Goal: Task Accomplishment & Management: Complete application form

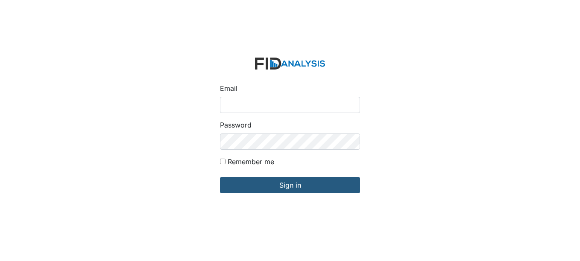
type input "[EMAIL_ADDRESS][DOMAIN_NAME]"
click at [259, 176] on form "Email swilliams@lifeincorporated.com Password Remember me Sign in" at bounding box center [290, 131] width 154 height 160
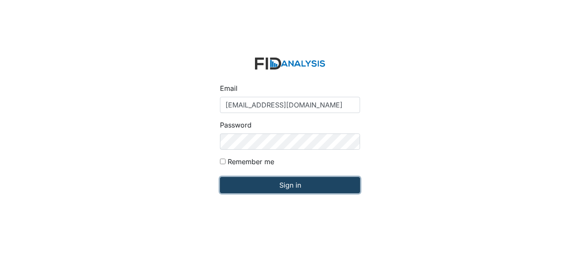
click at [266, 193] on input "Sign in" at bounding box center [290, 185] width 140 height 16
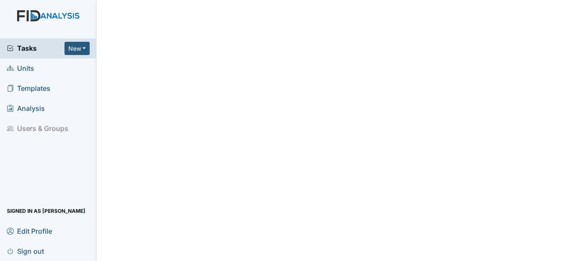
click at [266, 0] on html "Tasks New Form Inspection Document Bundle Units Templates Analysis Users & Grou…" at bounding box center [290, 0] width 580 height 0
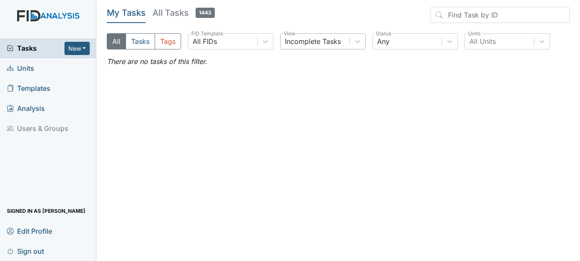
click at [307, 41] on div "Incomplete Tasks" at bounding box center [313, 41] width 56 height 10
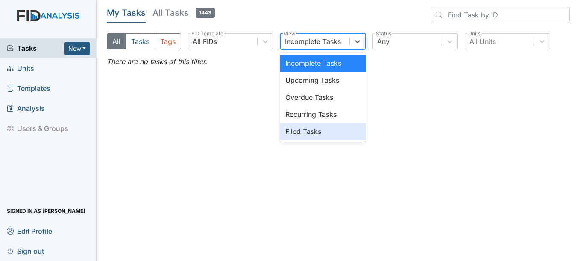
click at [312, 125] on div "Filed Tasks" at bounding box center [322, 131] width 85 height 17
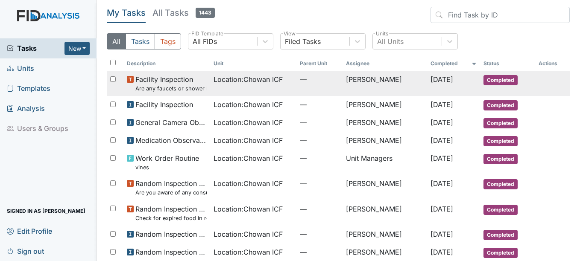
click at [267, 86] on td "Location : Chowan ICF" at bounding box center [253, 83] width 86 height 25
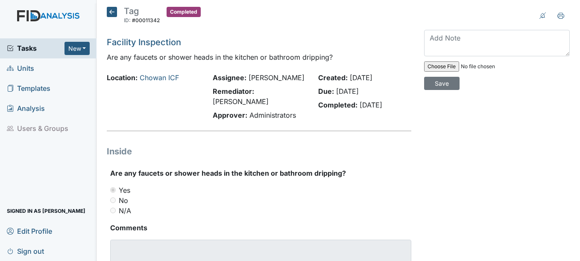
click at [111, 14] on icon at bounding box center [112, 12] width 10 height 10
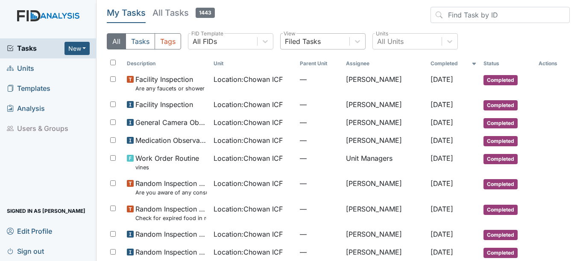
click at [322, 46] on div "Filed Tasks" at bounding box center [315, 41] width 69 height 15
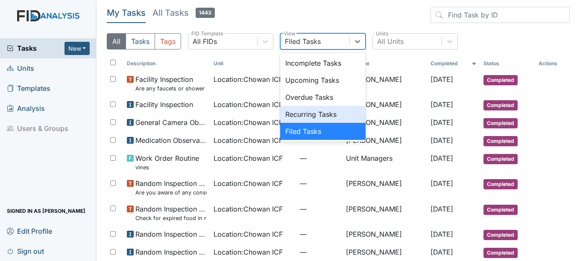
click at [317, 109] on div "Recurring Tasks" at bounding box center [322, 114] width 85 height 17
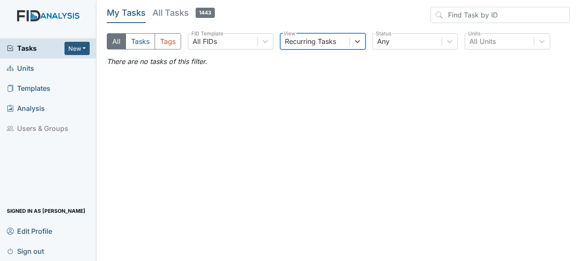
click at [344, 40] on div "Recurring Tasks" at bounding box center [315, 41] width 69 height 15
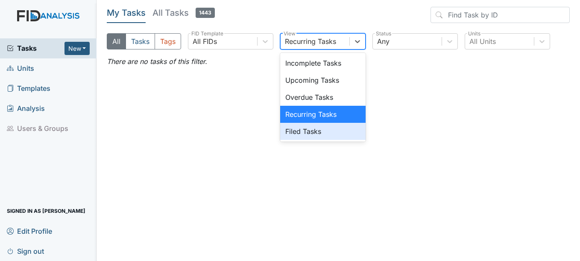
click at [328, 128] on div "Filed Tasks" at bounding box center [322, 131] width 85 height 17
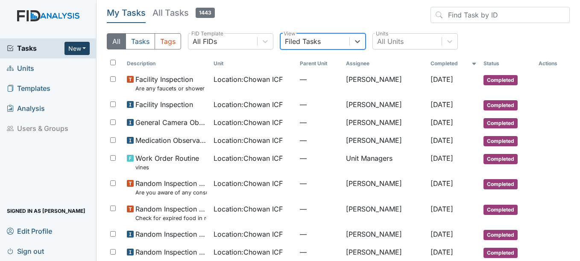
click at [81, 51] on button "New" at bounding box center [77, 48] width 26 height 13
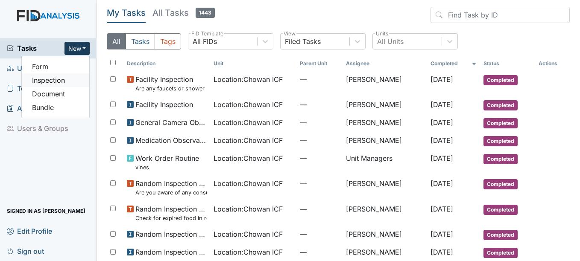
click at [67, 79] on link "Inspection" at bounding box center [55, 80] width 67 height 14
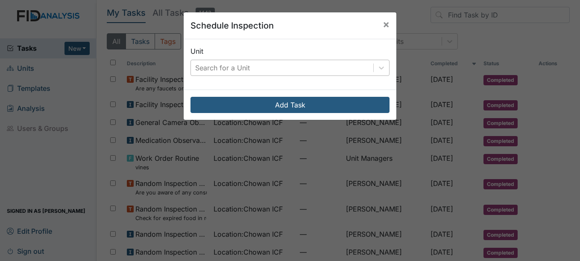
click at [215, 73] on div "Search for a Unit" at bounding box center [222, 68] width 55 height 10
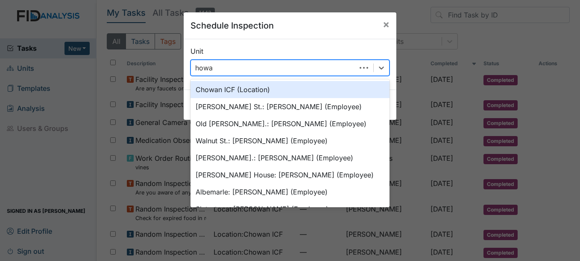
type input "howan"
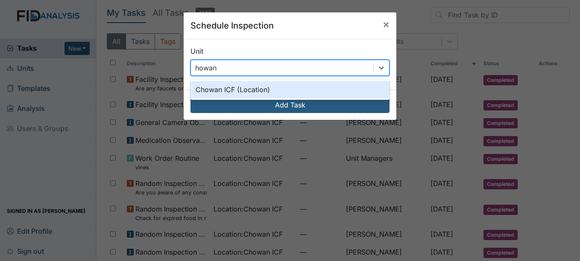
click at [232, 89] on div "Chowan ICF (Location)" at bounding box center [289, 89] width 199 height 17
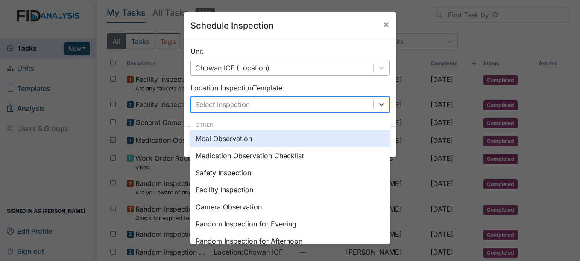
click at [236, 104] on div "Select Inspection" at bounding box center [222, 104] width 55 height 10
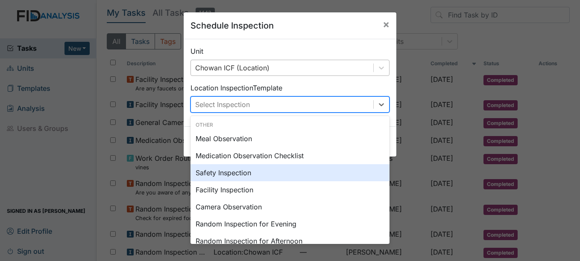
click at [269, 171] on div "Safety Inspection" at bounding box center [289, 172] width 199 height 17
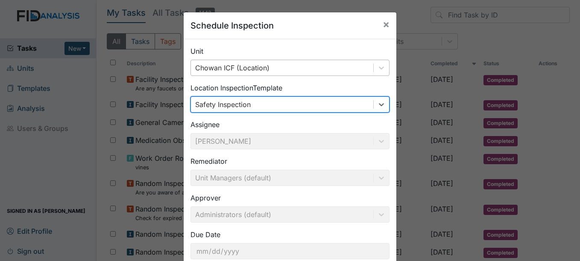
click at [317, 98] on div "Safety Inspection" at bounding box center [282, 104] width 182 height 15
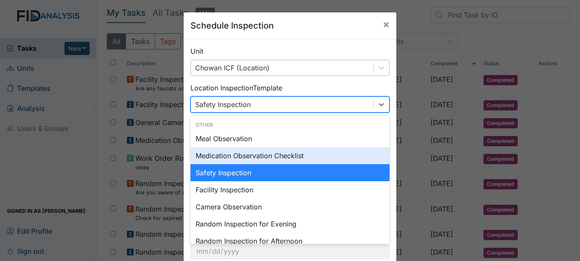
click at [291, 160] on div "Medication Observation Checklist" at bounding box center [289, 155] width 199 height 17
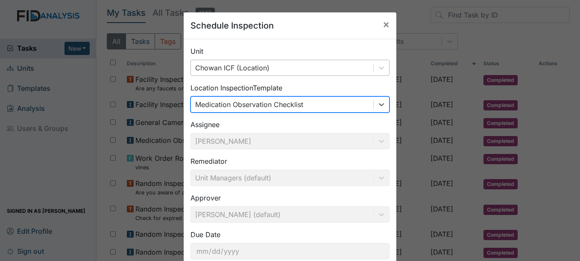
scroll to position [55, 0]
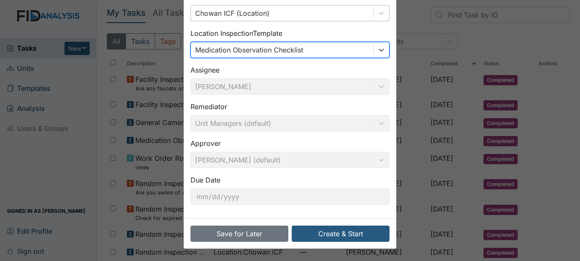
click at [365, 53] on div "Medication Observation Checklist" at bounding box center [282, 49] width 182 height 15
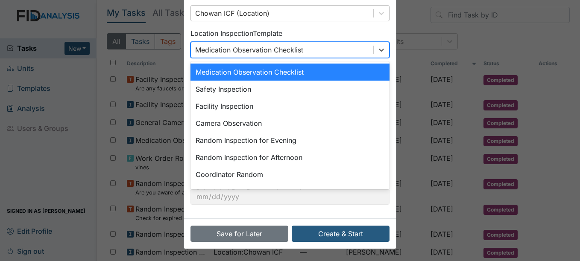
scroll to position [0, 0]
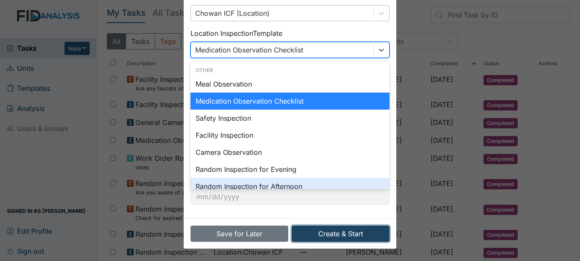
click at [342, 237] on button "Create & Start" at bounding box center [341, 234] width 98 height 16
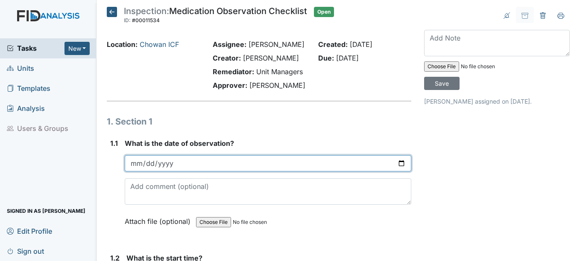
click at [340, 156] on input "date" at bounding box center [268, 163] width 286 height 16
type input "0025-08-30"
click at [339, 156] on input "date" at bounding box center [268, 163] width 286 height 16
type input "[DATE]"
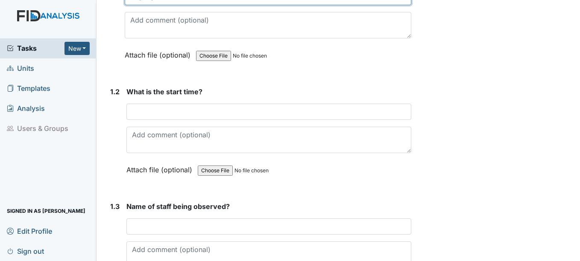
scroll to position [175, 0]
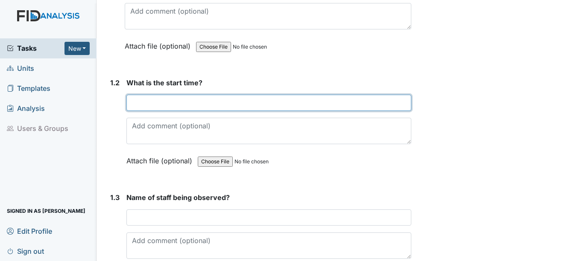
click at [354, 109] on input "text" at bounding box center [268, 103] width 284 height 16
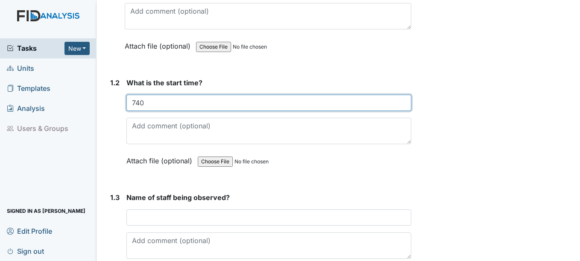
click at [367, 102] on input "740" at bounding box center [268, 103] width 284 height 16
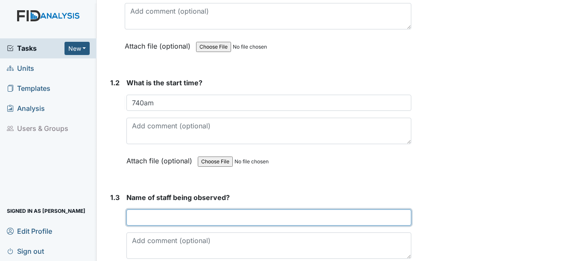
click at [323, 216] on input "text" at bounding box center [268, 218] width 284 height 16
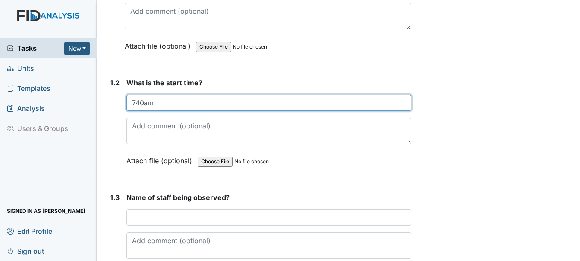
click at [135, 102] on input "740am" at bounding box center [268, 103] width 284 height 16
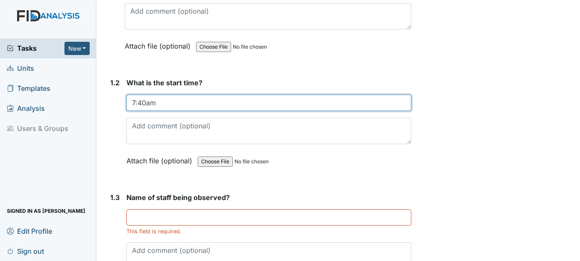
type input "7:40am"
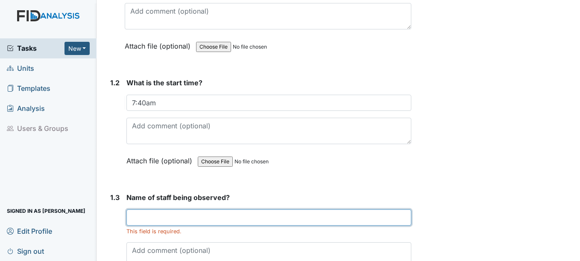
click at [151, 223] on input "text" at bounding box center [268, 218] width 284 height 16
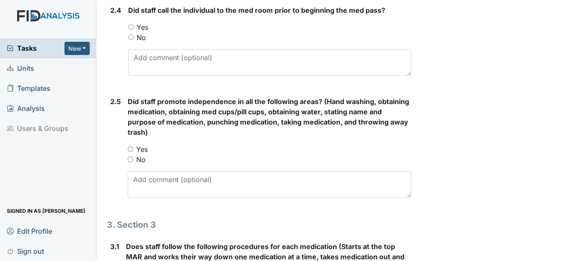
scroll to position [1462, 0]
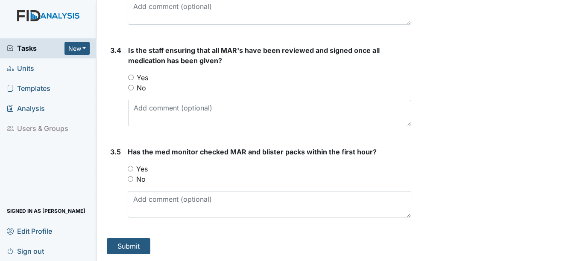
type input "Jennifer s."
click at [133, 170] on input "Yes" at bounding box center [131, 169] width 6 height 6
radio input "true"
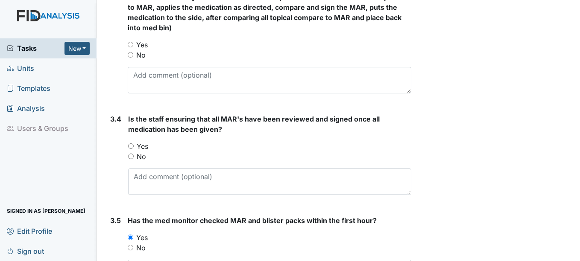
scroll to position [1385, 0]
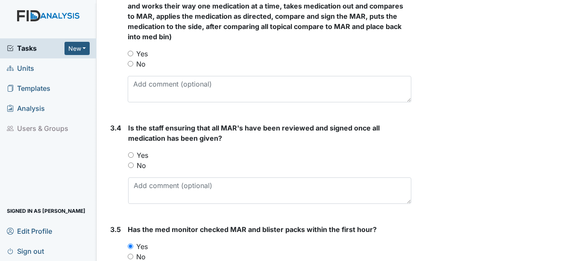
click at [132, 155] on input "Yes" at bounding box center [131, 155] width 6 height 6
radio input "true"
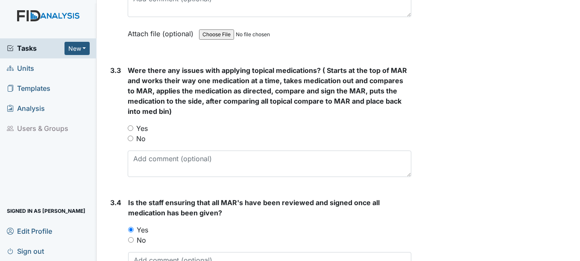
click at [132, 128] on input "Yes" at bounding box center [131, 129] width 6 height 6
radio input "true"
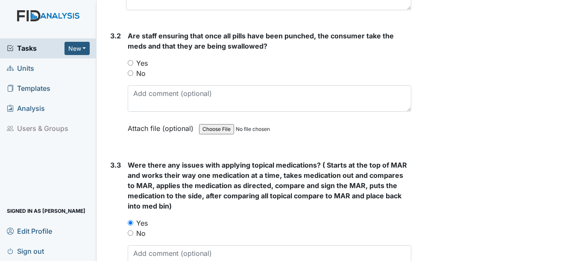
scroll to position [1224, 0]
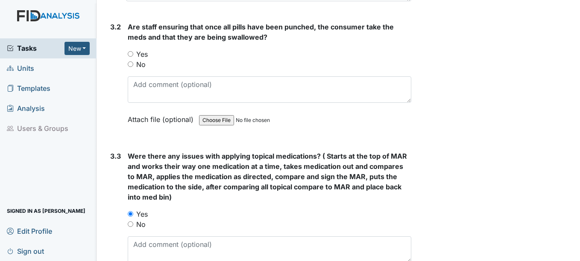
click at [131, 224] on input "No" at bounding box center [131, 225] width 6 height 6
radio input "true"
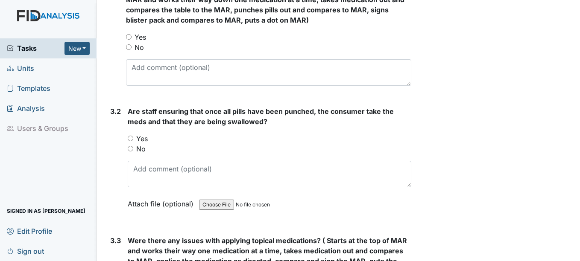
scroll to position [1129, 0]
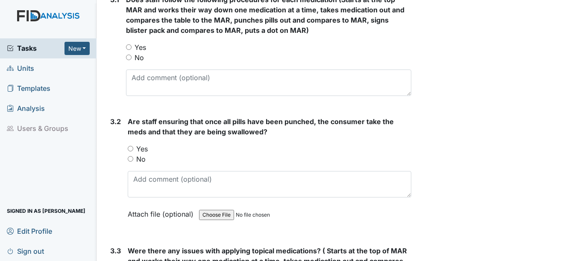
click at [131, 149] on input "Yes" at bounding box center [131, 149] width 6 height 6
radio input "true"
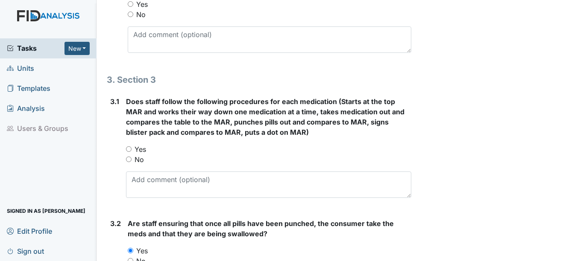
scroll to position [1015, 0]
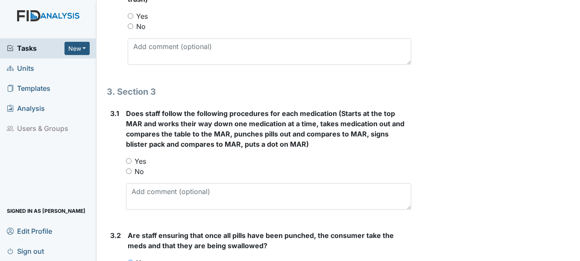
click at [129, 161] on input "Yes" at bounding box center [129, 161] width 6 height 6
radio input "true"
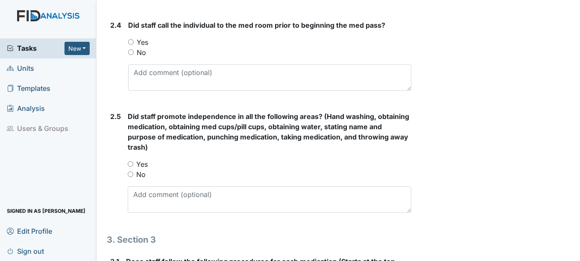
scroll to position [866, 0]
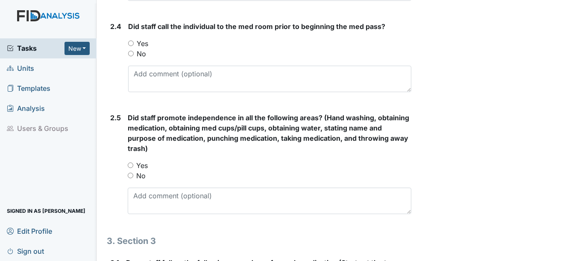
click at [132, 165] on input "Yes" at bounding box center [131, 166] width 6 height 6
radio input "true"
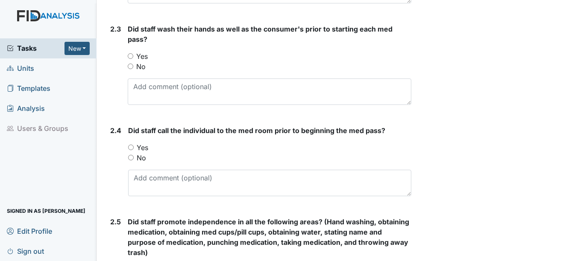
scroll to position [757, 0]
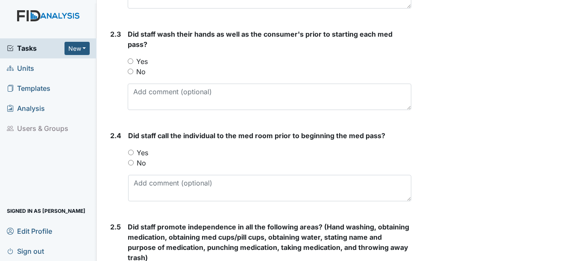
click at [131, 153] on input "Yes" at bounding box center [131, 153] width 6 height 6
radio input "true"
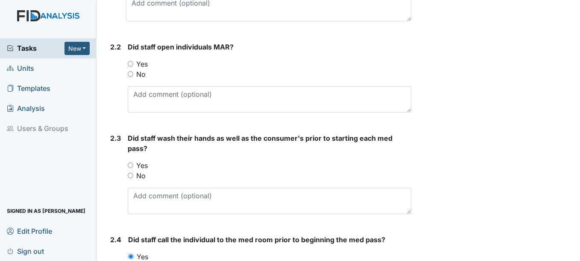
click at [131, 163] on input "Yes" at bounding box center [131, 166] width 6 height 6
radio input "true"
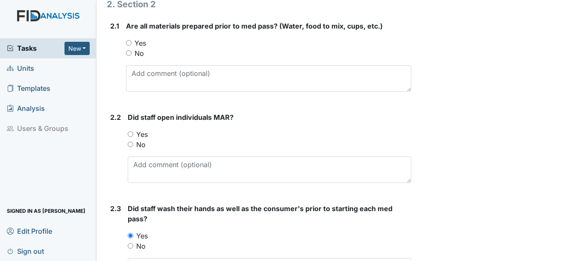
click at [131, 136] on input "Yes" at bounding box center [131, 135] width 6 height 6
radio input "true"
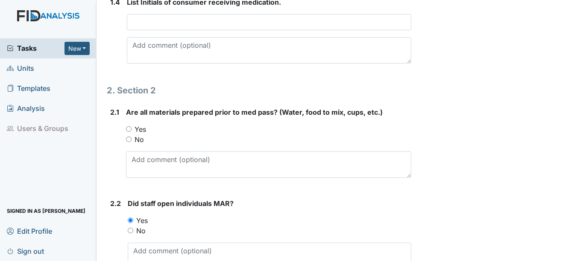
click at [128, 128] on input "Yes" at bounding box center [129, 129] width 6 height 6
radio input "true"
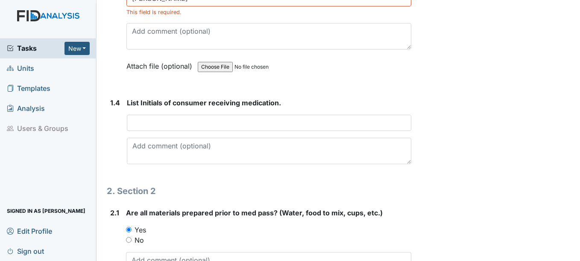
scroll to position [384, 0]
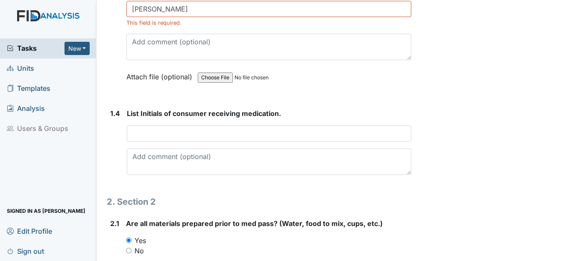
click at [141, 137] on input "text" at bounding box center [269, 134] width 284 height 16
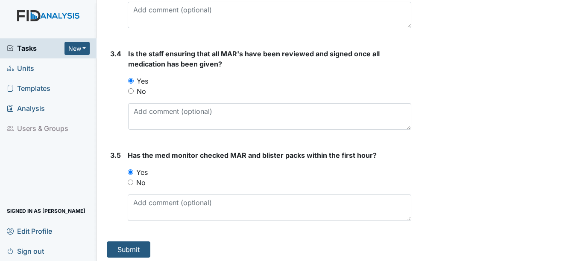
scroll to position [1462, 0]
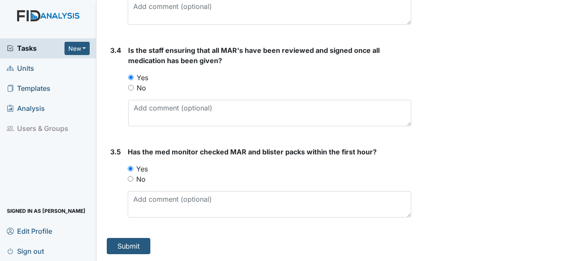
type input "TW"
click at [124, 250] on button "Submit" at bounding box center [129, 246] width 44 height 16
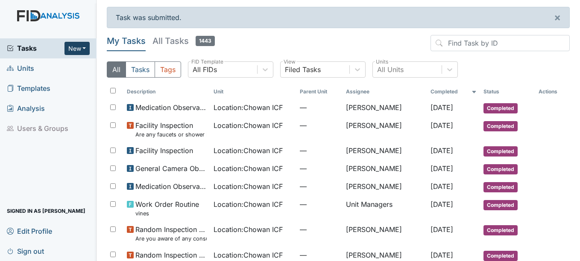
click at [77, 44] on button "New" at bounding box center [77, 48] width 26 height 13
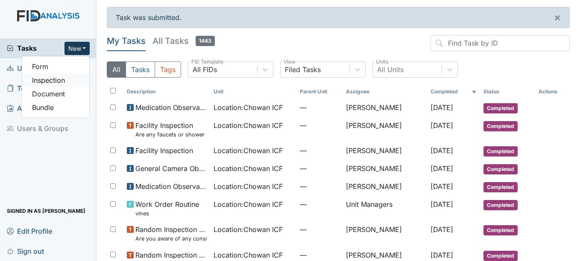
click at [74, 82] on link "Inspection" at bounding box center [55, 80] width 67 height 14
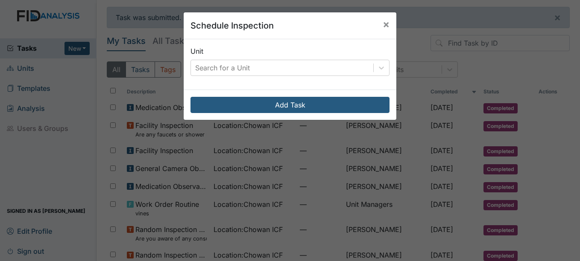
click at [208, 58] on div "Unit Search for a Unit" at bounding box center [289, 61] width 199 height 30
click at [206, 71] on div "Search for a Unit" at bounding box center [222, 68] width 55 height 10
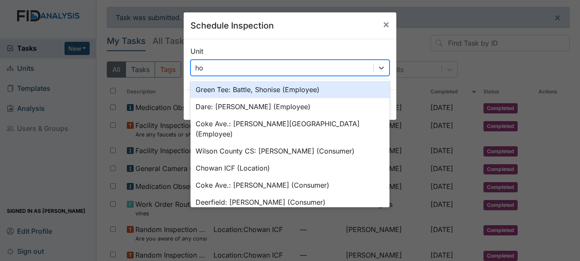
type input "h"
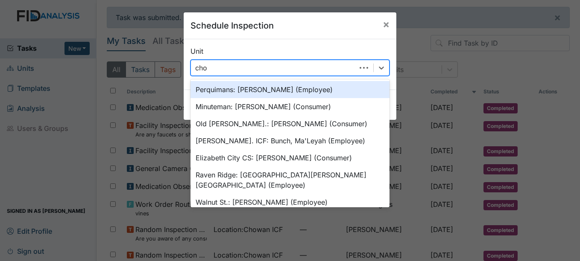
type input "chow"
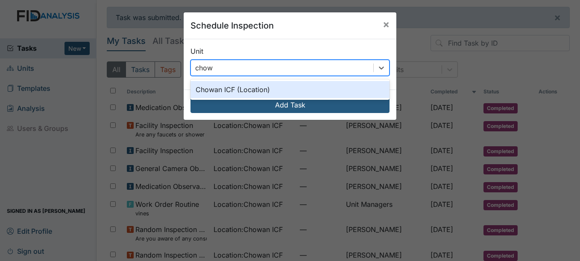
click at [220, 92] on div "Chowan ICF (Location)" at bounding box center [289, 89] width 199 height 17
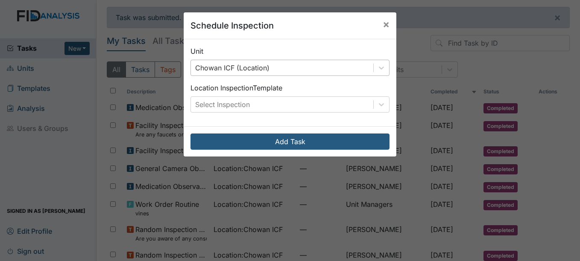
click at [223, 113] on div "Unit Chowan ICF (Location) Location Inspection Template Select Inspection" at bounding box center [290, 82] width 213 height 87
click at [225, 108] on div "Select Inspection" at bounding box center [222, 104] width 55 height 10
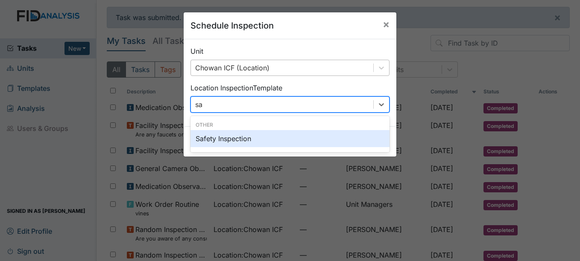
type input "saf"
click at [228, 140] on div "Safety Inspection" at bounding box center [289, 138] width 199 height 17
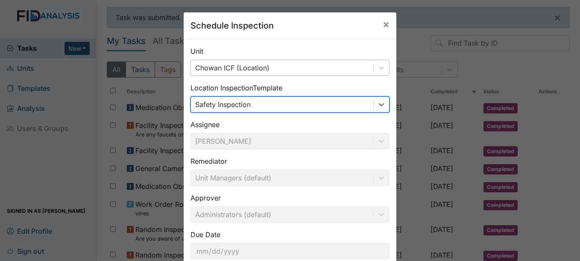
scroll to position [55, 0]
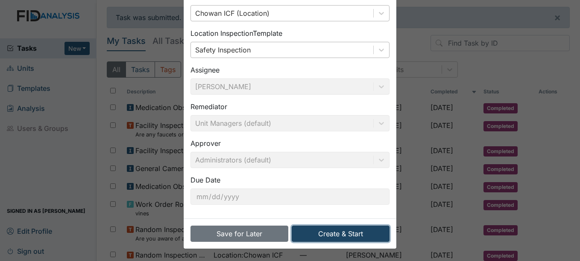
click at [355, 226] on button "Create & Start" at bounding box center [341, 234] width 98 height 16
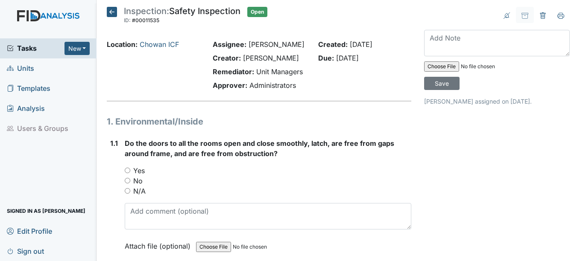
click at [132, 170] on div "Yes" at bounding box center [268, 171] width 286 height 10
click at [127, 170] on input "Yes" at bounding box center [128, 171] width 6 height 6
radio input "true"
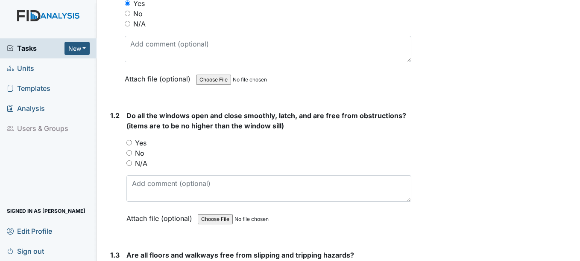
scroll to position [168, 0]
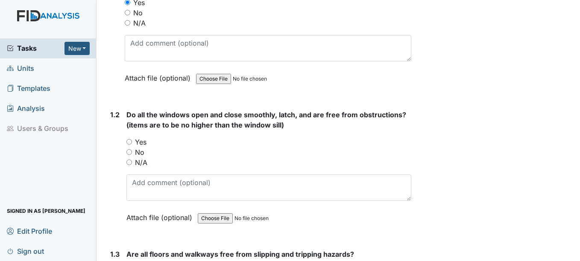
click at [129, 142] on input "Yes" at bounding box center [129, 142] width 6 height 6
radio input "true"
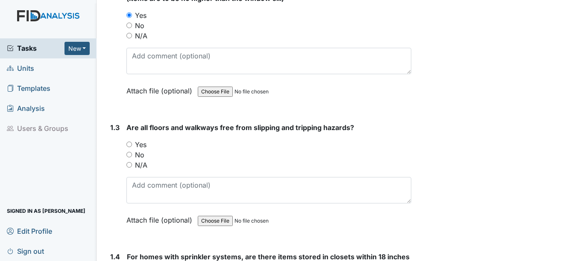
scroll to position [301, 0]
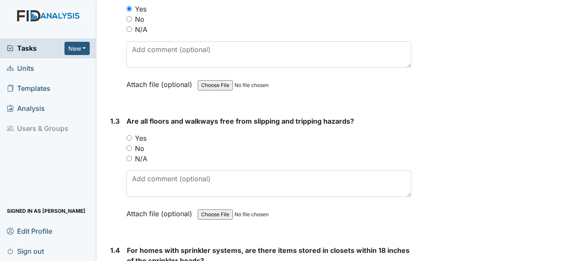
click at [130, 138] on input "Yes" at bounding box center [129, 138] width 6 height 6
radio input "true"
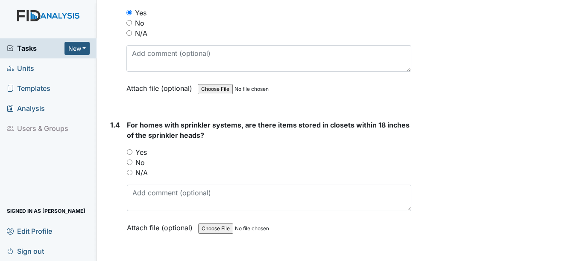
scroll to position [429, 0]
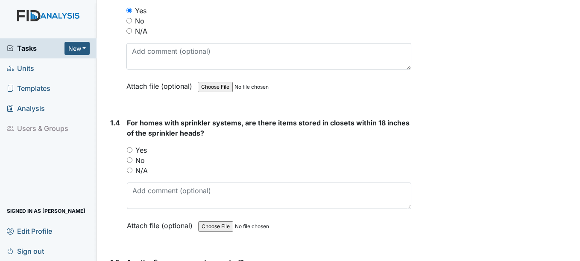
click at [130, 147] on input "Yes" at bounding box center [130, 150] width 6 height 6
radio input "true"
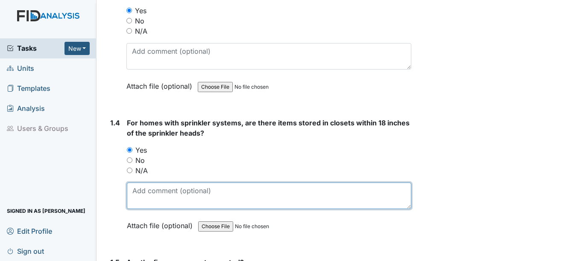
click at [169, 205] on textarea at bounding box center [269, 196] width 284 height 26
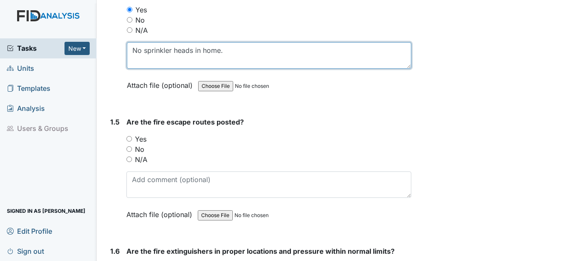
scroll to position [594, 0]
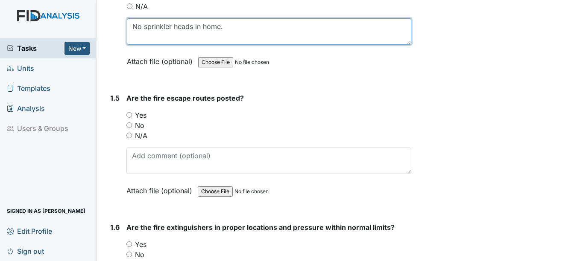
type textarea "No sprinkler heads in home."
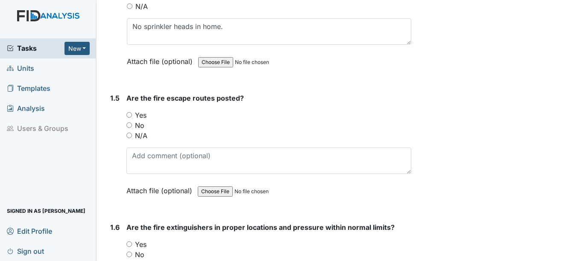
click at [129, 115] on input "Yes" at bounding box center [129, 115] width 6 height 6
radio input "true"
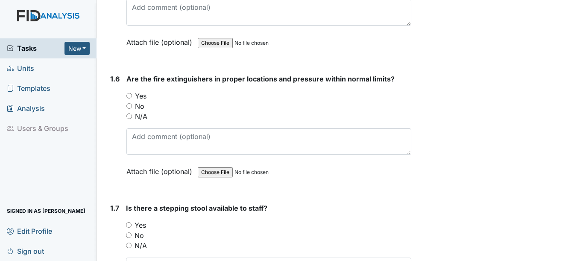
scroll to position [748, 0]
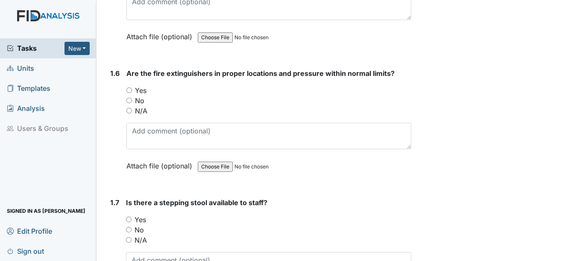
click at [130, 88] on input "Yes" at bounding box center [129, 91] width 6 height 6
radio input "true"
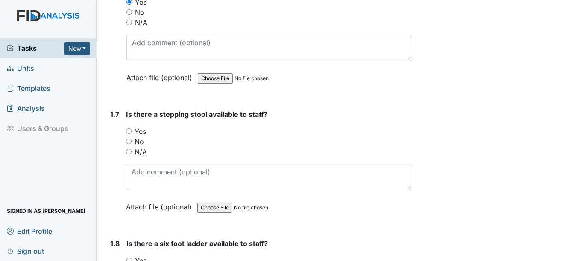
scroll to position [839, 0]
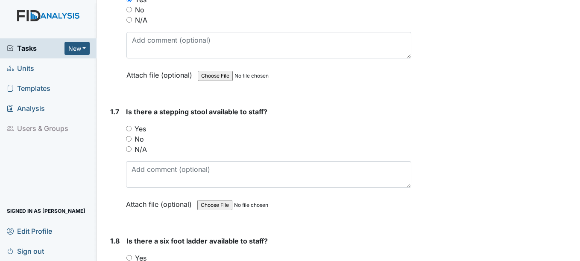
click at [131, 131] on input "Yes" at bounding box center [129, 129] width 6 height 6
radio input "true"
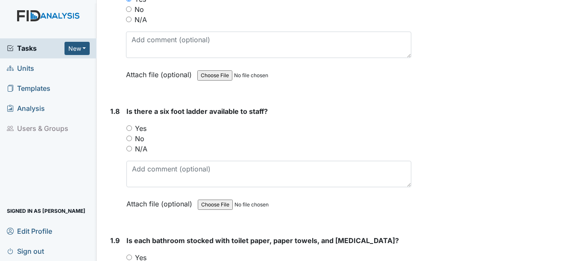
click at [130, 128] on input "Yes" at bounding box center [129, 129] width 6 height 6
radio input "true"
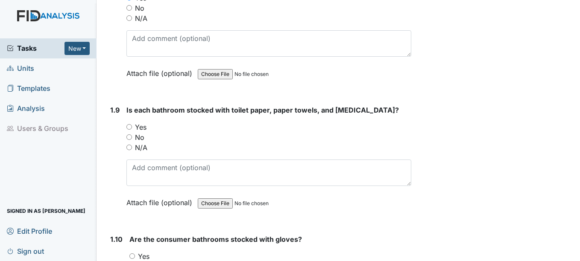
click at [128, 127] on input "Yes" at bounding box center [129, 127] width 6 height 6
radio input "true"
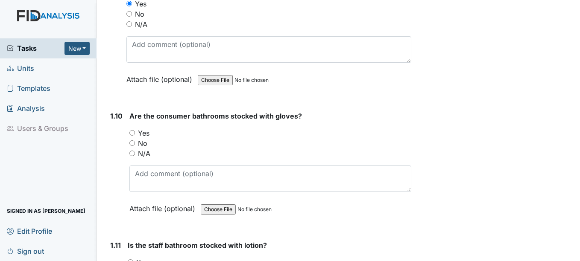
click at [134, 132] on input "Yes" at bounding box center [132, 133] width 6 height 6
radio input "true"
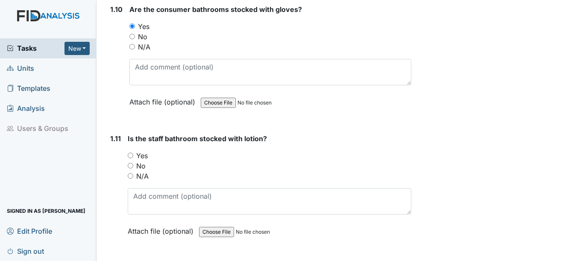
scroll to position [1331, 0]
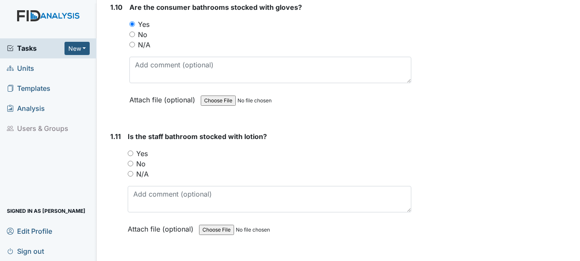
click at [130, 152] on input "Yes" at bounding box center [131, 154] width 6 height 6
radio input "true"
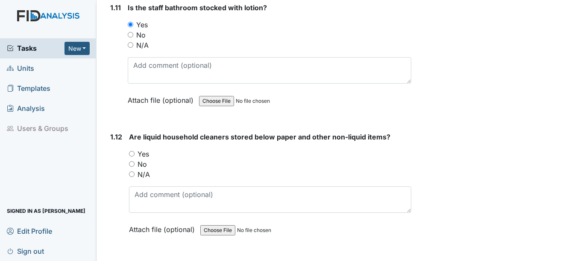
click at [129, 155] on input "Yes" at bounding box center [132, 154] width 6 height 6
radio input "true"
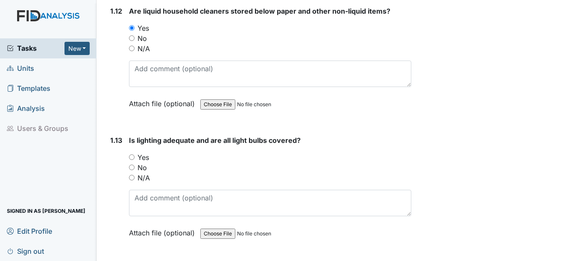
scroll to position [1602, 0]
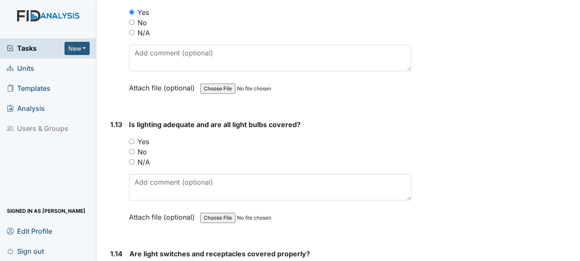
click at [130, 142] on input "Yes" at bounding box center [132, 142] width 6 height 6
radio input "true"
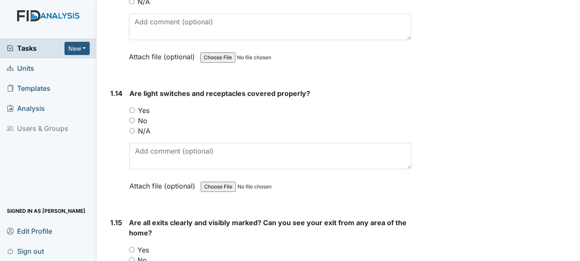
scroll to position [1764, 0]
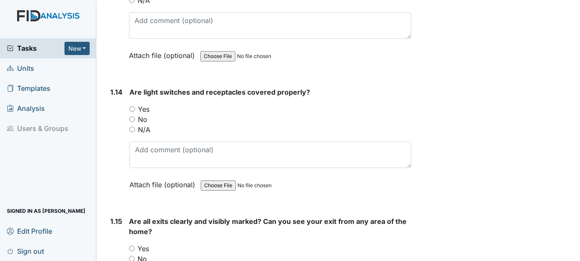
click at [130, 107] on input "Yes" at bounding box center [132, 109] width 6 height 6
radio input "true"
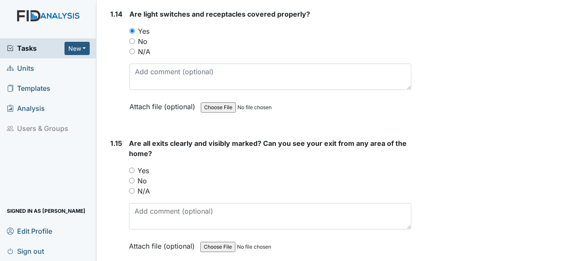
scroll to position [1884, 0]
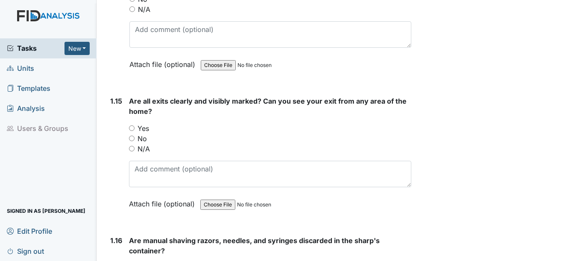
click at [132, 130] on input "Yes" at bounding box center [132, 129] width 6 height 6
radio input "true"
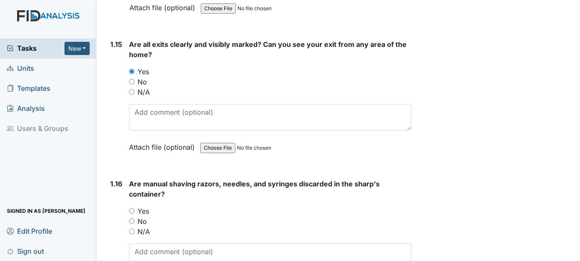
scroll to position [2000, 0]
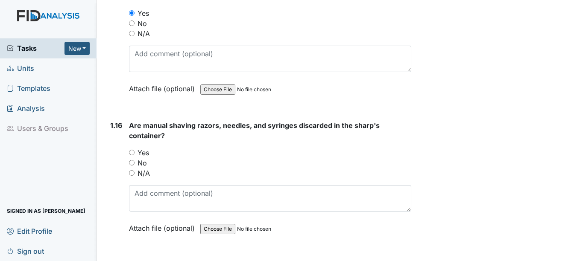
click at [132, 152] on input "Yes" at bounding box center [132, 153] width 6 height 6
radio input "true"
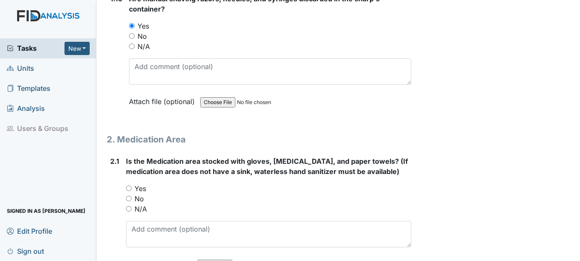
scroll to position [2128, 0]
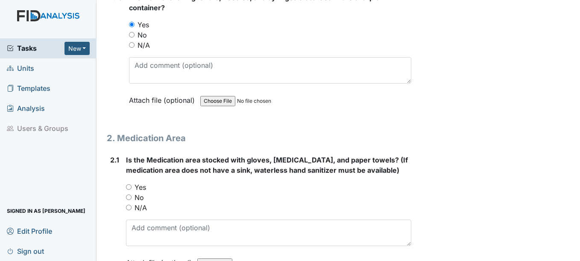
click at [129, 187] on input "Yes" at bounding box center [129, 187] width 6 height 6
radio input "true"
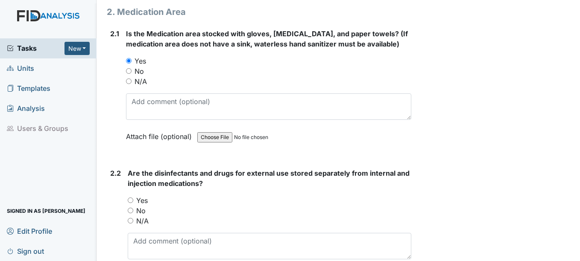
scroll to position [2262, 0]
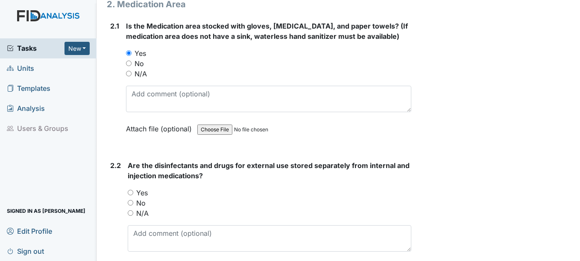
click at [132, 194] on input "Yes" at bounding box center [131, 193] width 6 height 6
radio input "true"
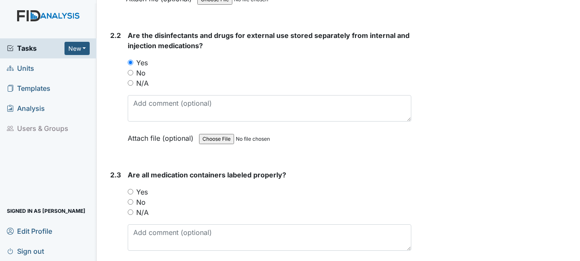
scroll to position [2404, 0]
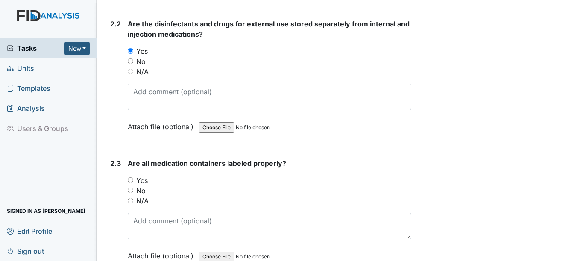
click at [132, 178] on input "Yes" at bounding box center [131, 181] width 6 height 6
radio input "true"
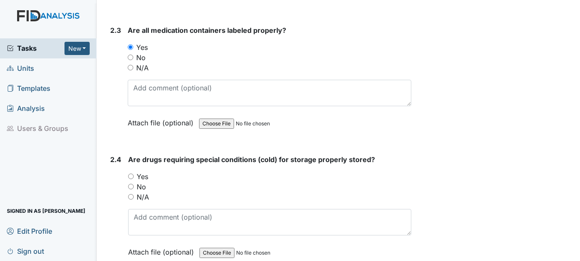
scroll to position [2546, 0]
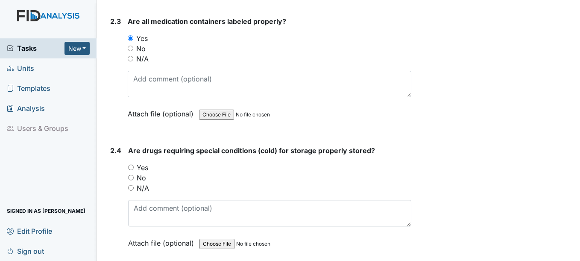
click at [131, 177] on input "No" at bounding box center [131, 178] width 6 height 6
radio input "true"
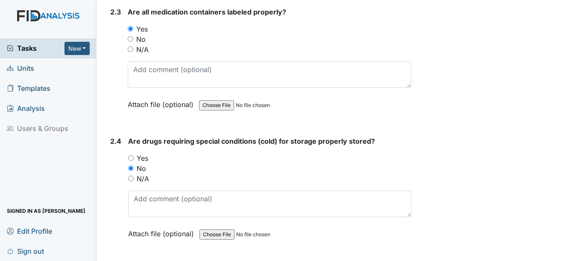
click at [131, 158] on input "Yes" at bounding box center [131, 158] width 6 height 6
radio input "true"
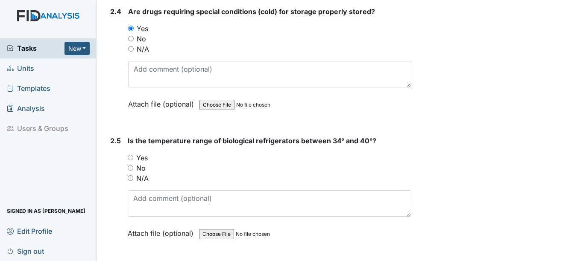
scroll to position [2685, 0]
click at [132, 157] on input "Yes" at bounding box center [131, 158] width 6 height 6
radio input "true"
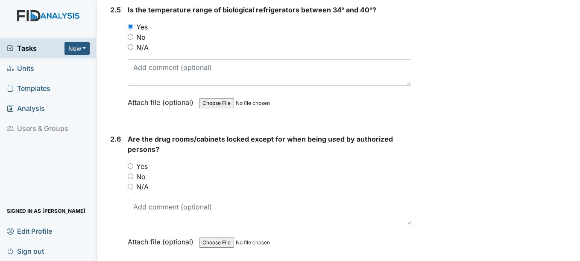
scroll to position [2818, 0]
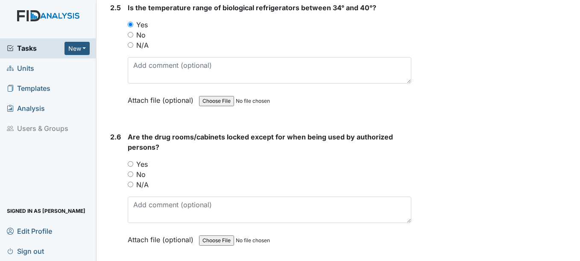
click at [148, 166] on label "Yes" at bounding box center [142, 164] width 12 height 10
click at [133, 166] on input "Yes" at bounding box center [131, 164] width 6 height 6
radio input "true"
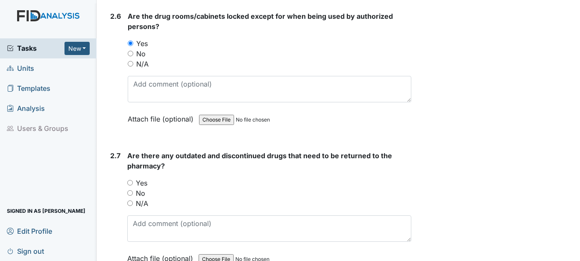
scroll to position [2947, 0]
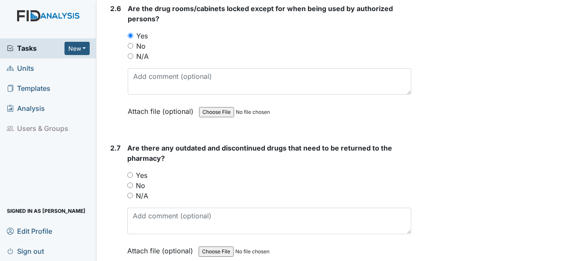
click at [145, 175] on label "Yes" at bounding box center [142, 175] width 12 height 10
click at [133, 175] on input "Yes" at bounding box center [130, 176] width 6 height 6
radio input "true"
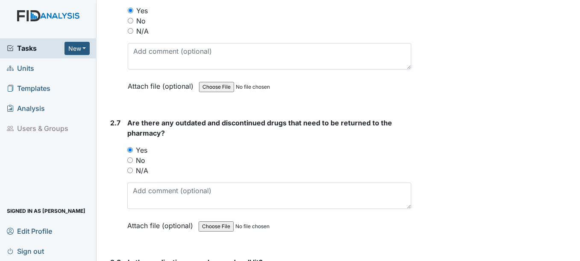
scroll to position [2983, 0]
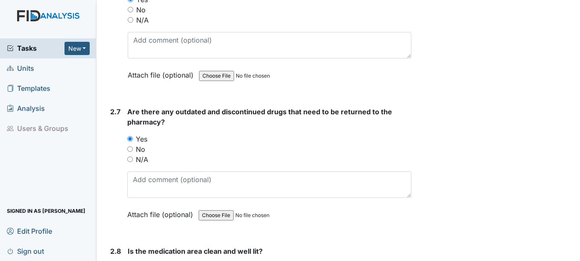
click at [140, 150] on label "No" at bounding box center [140, 149] width 9 height 10
click at [133, 150] on input "No" at bounding box center [130, 149] width 6 height 6
radio input "true"
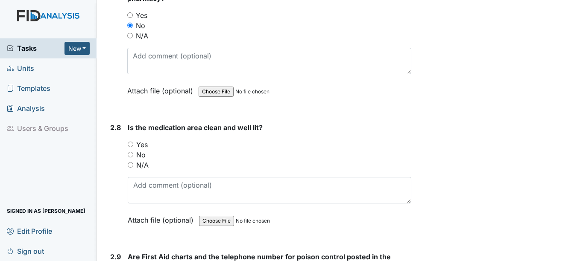
scroll to position [3107, 0]
click at [148, 141] on label "Yes" at bounding box center [142, 144] width 12 height 10
click at [133, 141] on input "Yes" at bounding box center [131, 144] width 6 height 6
radio input "true"
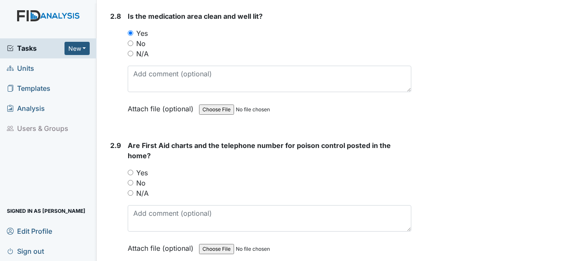
scroll to position [3219, 0]
click at [144, 173] on label "Yes" at bounding box center [142, 172] width 12 height 10
click at [133, 173] on input "Yes" at bounding box center [131, 173] width 6 height 6
radio input "true"
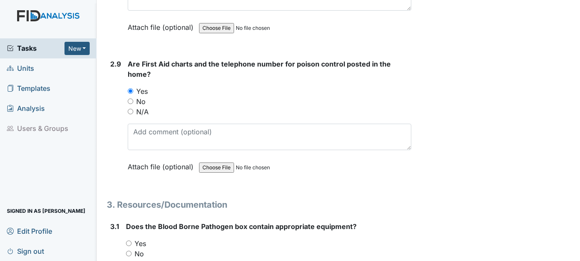
scroll to position [3301, 0]
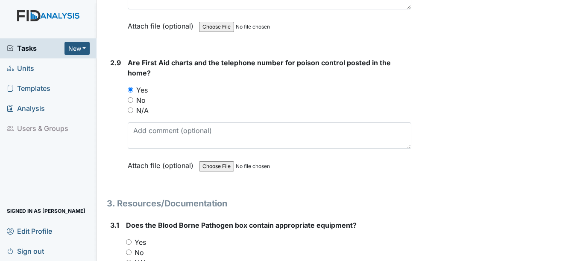
click at [142, 243] on label "Yes" at bounding box center [141, 242] width 12 height 10
click at [132, 243] on input "Yes" at bounding box center [129, 243] width 6 height 6
radio input "true"
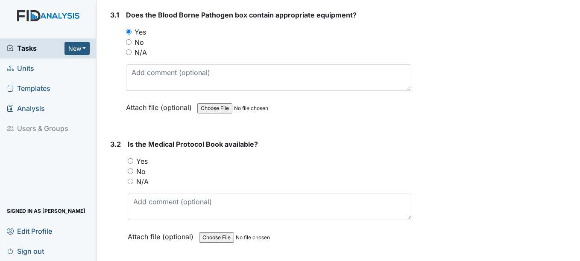
scroll to position [3513, 0]
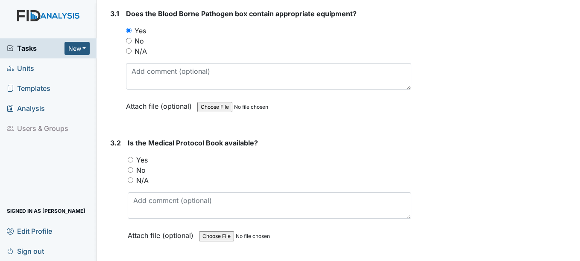
click at [145, 161] on label "Yes" at bounding box center [142, 160] width 12 height 10
click at [133, 161] on input "Yes" at bounding box center [131, 160] width 6 height 6
radio input "true"
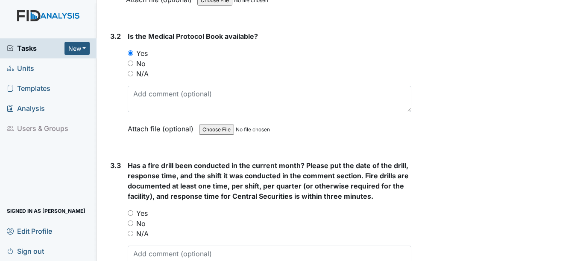
scroll to position [3621, 0]
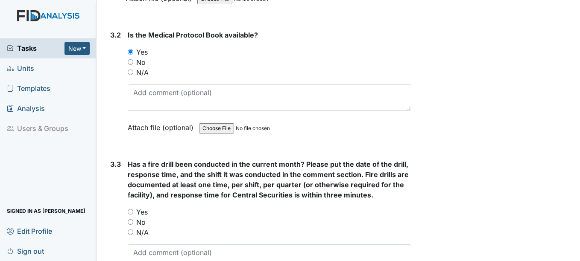
click at [142, 213] on label "Yes" at bounding box center [142, 212] width 12 height 10
click at [133, 213] on input "Yes" at bounding box center [131, 212] width 6 height 6
radio input "true"
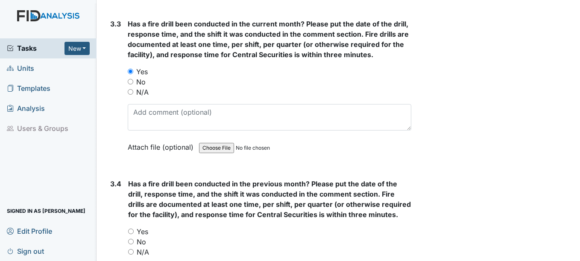
scroll to position [3770, 0]
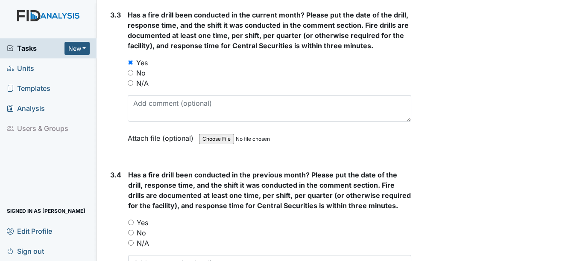
click at [145, 222] on label "Yes" at bounding box center [143, 223] width 12 height 10
click at [134, 222] on input "Yes" at bounding box center [131, 223] width 6 height 6
radio input "true"
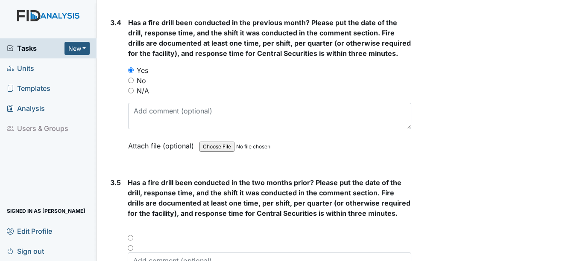
scroll to position [3923, 0]
click at [132, 237] on div at bounding box center [269, 240] width 283 height 10
click at [132, 238] on div at bounding box center [269, 240] width 283 height 10
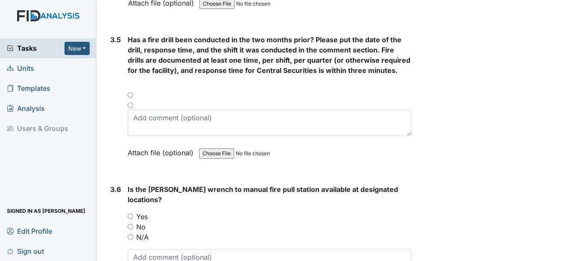
scroll to position [4089, 0]
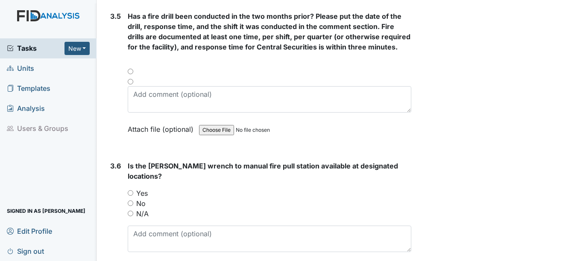
click at [146, 188] on label "Yes" at bounding box center [142, 193] width 12 height 10
click at [133, 190] on input "Yes" at bounding box center [131, 193] width 6 height 6
radio input "true"
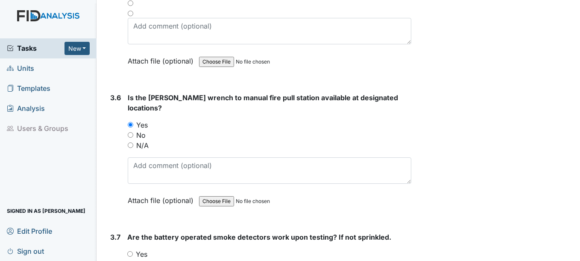
scroll to position [4210, 0]
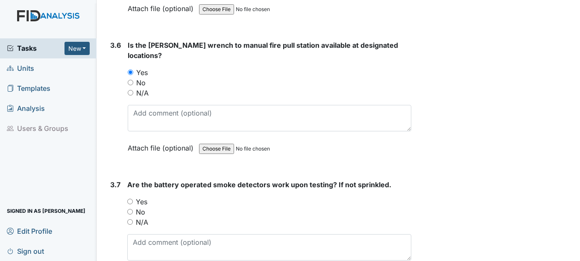
click at [143, 197] on label "Yes" at bounding box center [142, 202] width 12 height 10
click at [133, 199] on input "Yes" at bounding box center [130, 202] width 6 height 6
radio input "true"
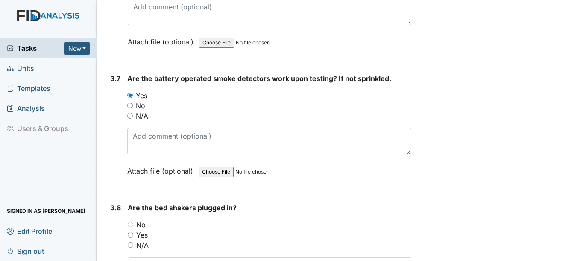
scroll to position [4333, 0]
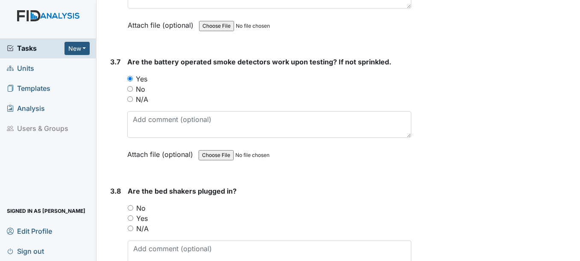
click at [142, 214] on label "Yes" at bounding box center [142, 219] width 12 height 10
click at [133, 216] on input "Yes" at bounding box center [131, 219] width 6 height 6
radio input "true"
click at [143, 203] on label "No" at bounding box center [140, 208] width 9 height 10
click at [133, 205] on input "No" at bounding box center [131, 208] width 6 height 6
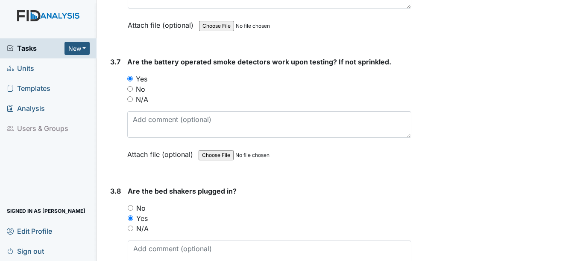
radio input "true"
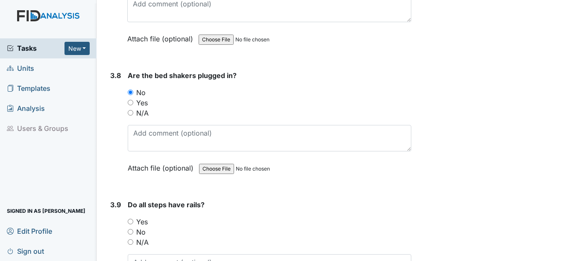
scroll to position [4457, 0]
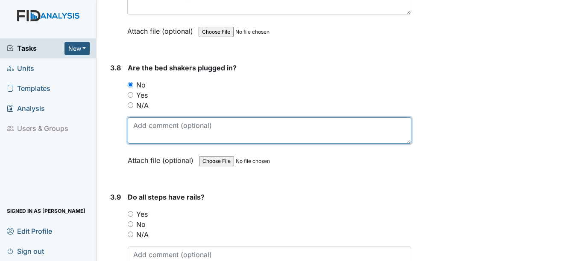
click at [194, 128] on textarea at bounding box center [269, 130] width 283 height 26
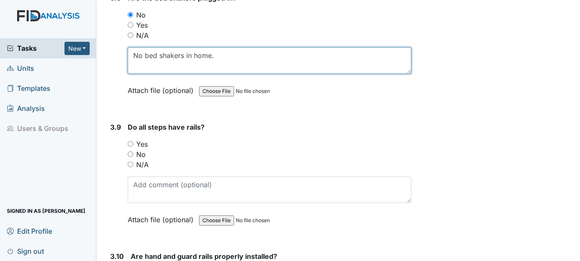
scroll to position [4528, 0]
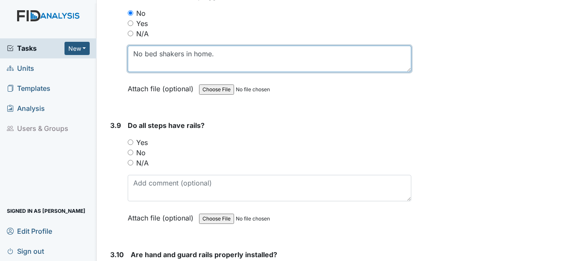
type textarea "No bed shakers in home."
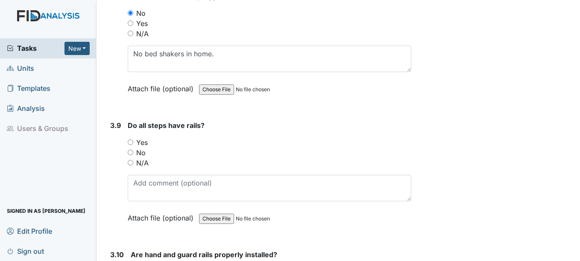
click at [132, 140] on input "Yes" at bounding box center [131, 143] width 6 height 6
radio input "true"
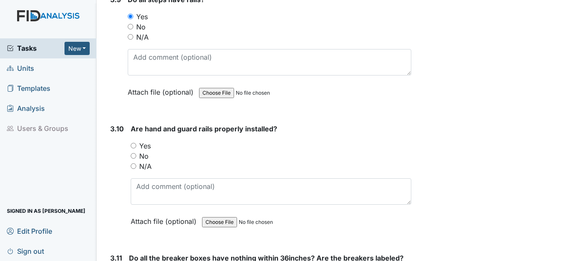
scroll to position [4659, 0]
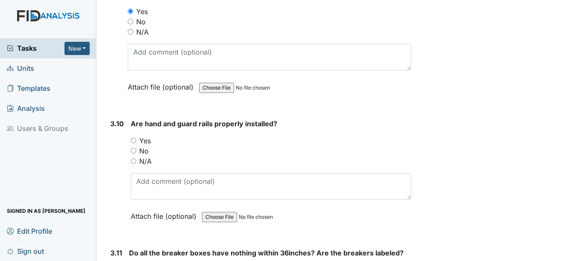
click at [133, 138] on input "Yes" at bounding box center [134, 141] width 6 height 6
radio input "true"
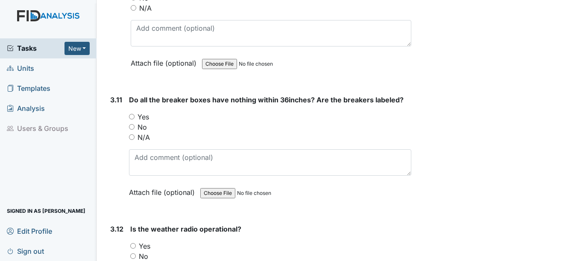
scroll to position [4815, 0]
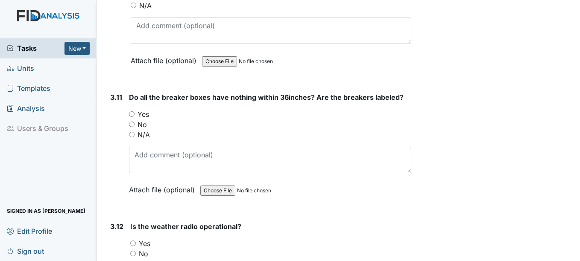
click at [132, 111] on input "Yes" at bounding box center [132, 114] width 6 height 6
radio input "true"
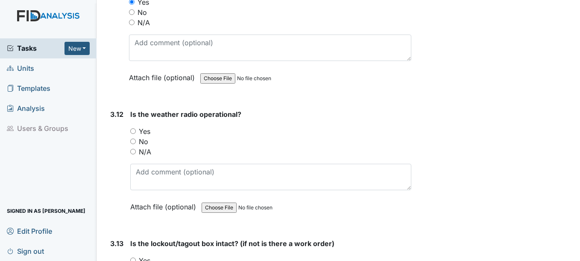
scroll to position [4941, 0]
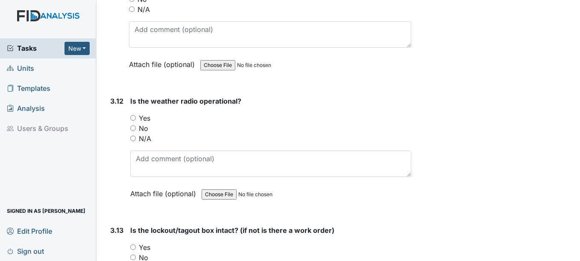
click at [136, 115] on input "Yes" at bounding box center [133, 118] width 6 height 6
radio input "true"
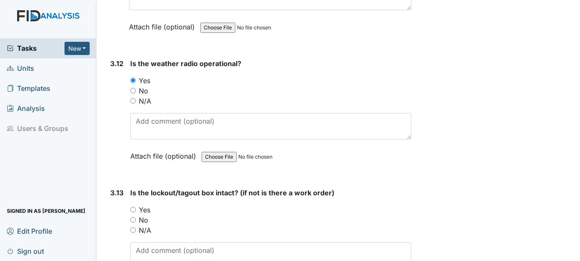
scroll to position [5049, 0]
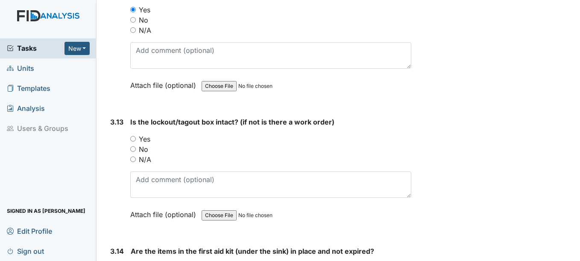
click at [135, 136] on input "Yes" at bounding box center [133, 139] width 6 height 6
radio input "true"
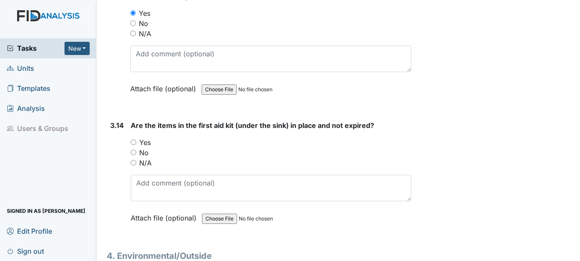
click at [135, 140] on input "Yes" at bounding box center [134, 143] width 6 height 6
radio input "true"
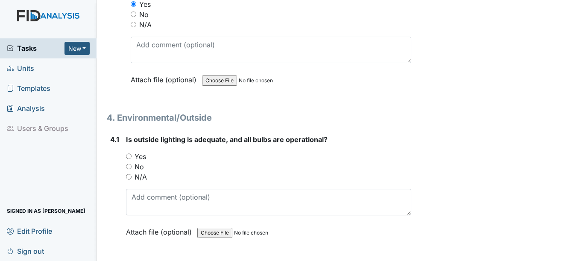
scroll to position [5319, 0]
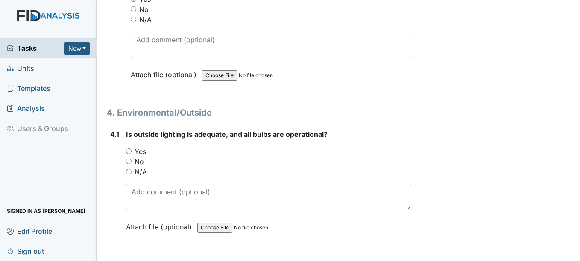
click at [131, 149] on input "Yes" at bounding box center [129, 152] width 6 height 6
radio input "true"
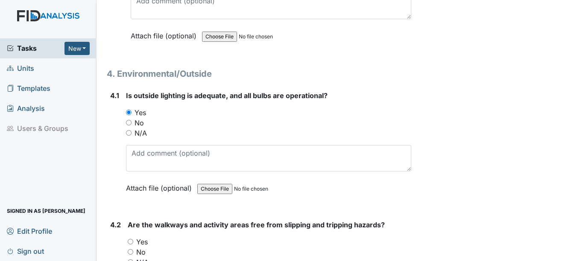
scroll to position [5415, 0]
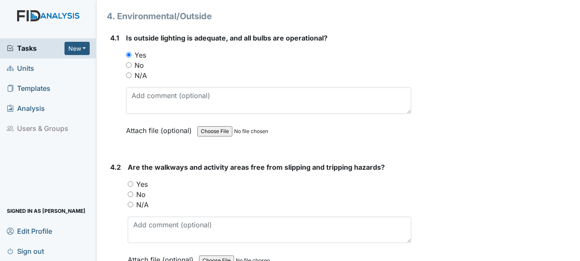
click at [131, 181] on input "Yes" at bounding box center [131, 184] width 6 height 6
radio input "true"
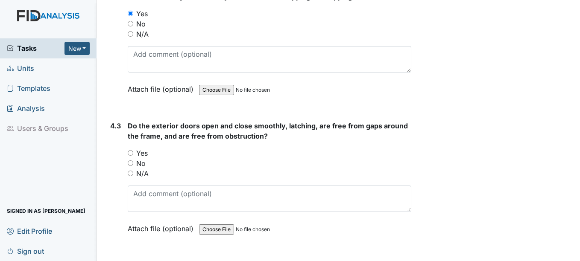
scroll to position [5606, 0]
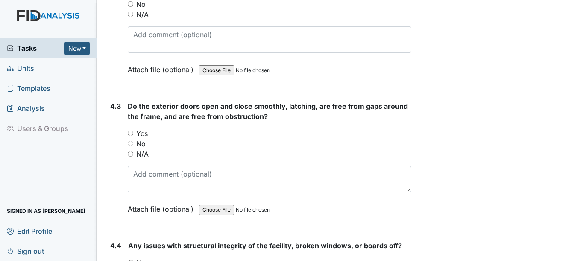
click at [131, 131] on input "Yes" at bounding box center [131, 134] width 6 height 6
radio input "true"
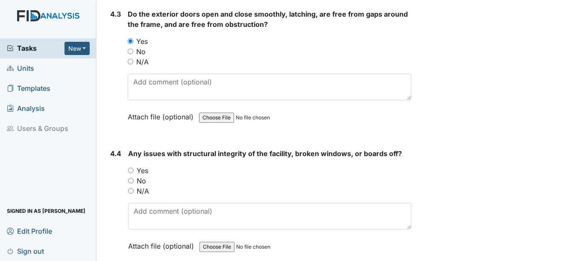
scroll to position [5703, 0]
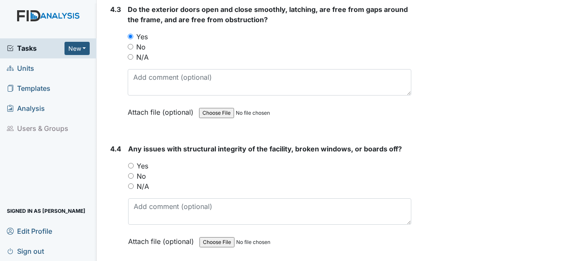
click at [131, 163] on input "Yes" at bounding box center [131, 166] width 6 height 6
radio input "true"
click at [133, 173] on input "No" at bounding box center [131, 176] width 6 height 6
radio input "true"
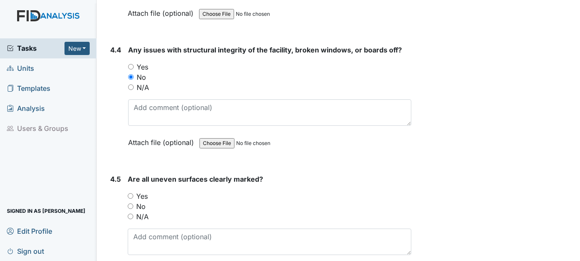
scroll to position [5830, 0]
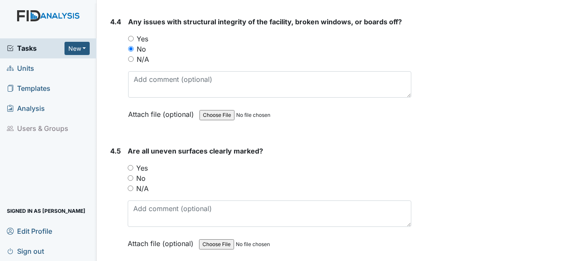
click at [132, 165] on input "Yes" at bounding box center [131, 168] width 6 height 6
radio input "true"
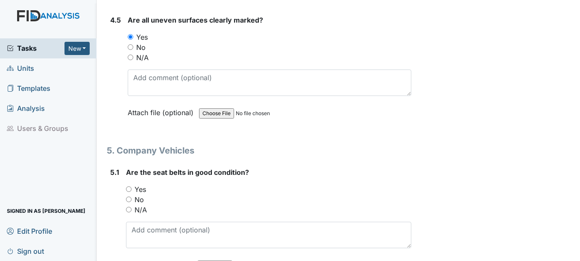
scroll to position [5974, 0]
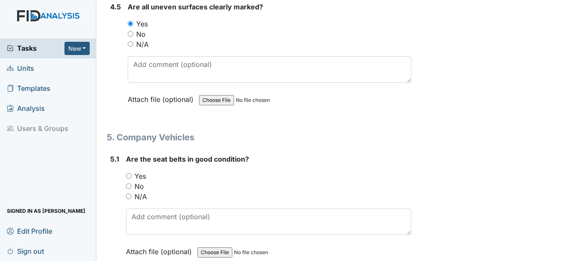
click at [129, 173] on input "Yes" at bounding box center [129, 176] width 6 height 6
radio input "true"
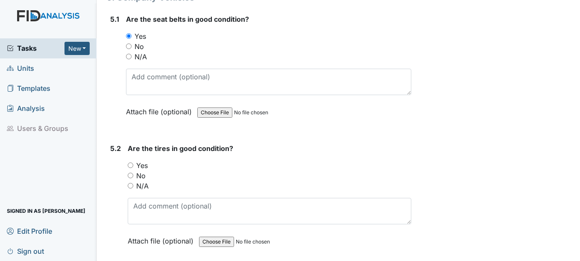
click at [133, 163] on input "Yes" at bounding box center [131, 166] width 6 height 6
radio input "true"
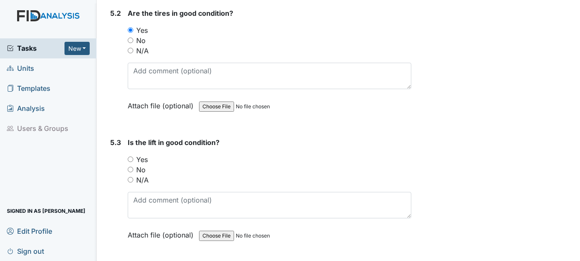
click at [132, 157] on input "Yes" at bounding box center [131, 160] width 6 height 6
radio input "true"
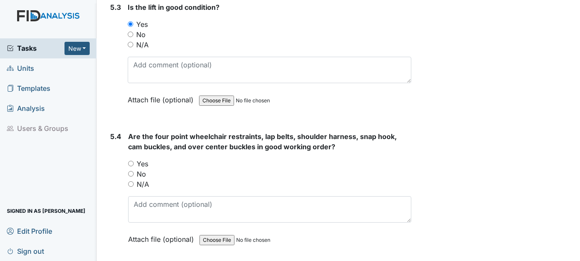
scroll to position [6386, 0]
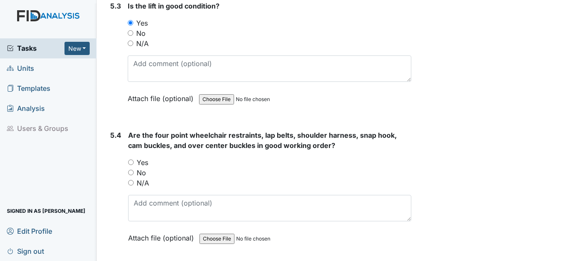
click at [131, 160] on input "Yes" at bounding box center [131, 163] width 6 height 6
radio input "true"
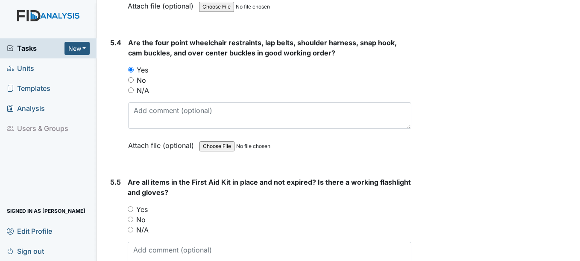
scroll to position [6481, 0]
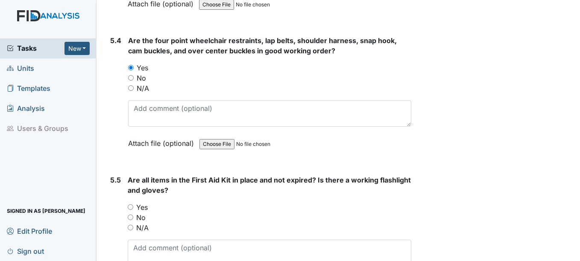
click at [133, 205] on input "Yes" at bounding box center [131, 208] width 6 height 6
radio input "true"
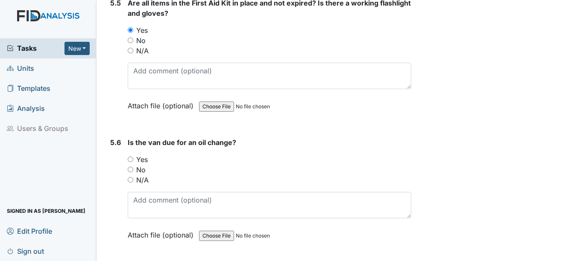
scroll to position [6662, 0]
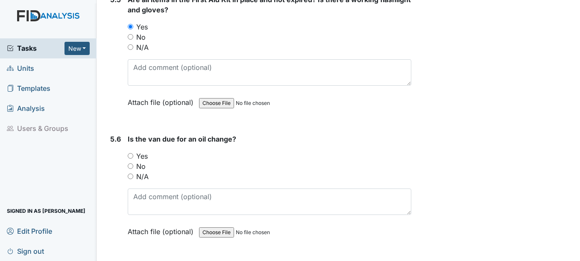
click at [131, 153] on input "Yes" at bounding box center [131, 156] width 6 height 6
radio input "true"
click at [133, 164] on input "No" at bounding box center [131, 167] width 6 height 6
radio input "true"
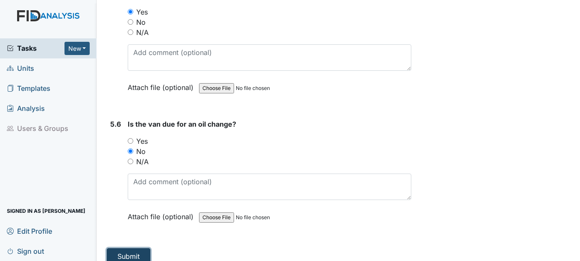
click at [129, 249] on button "Submit" at bounding box center [129, 257] width 44 height 16
